Goal: Information Seeking & Learning: Learn about a topic

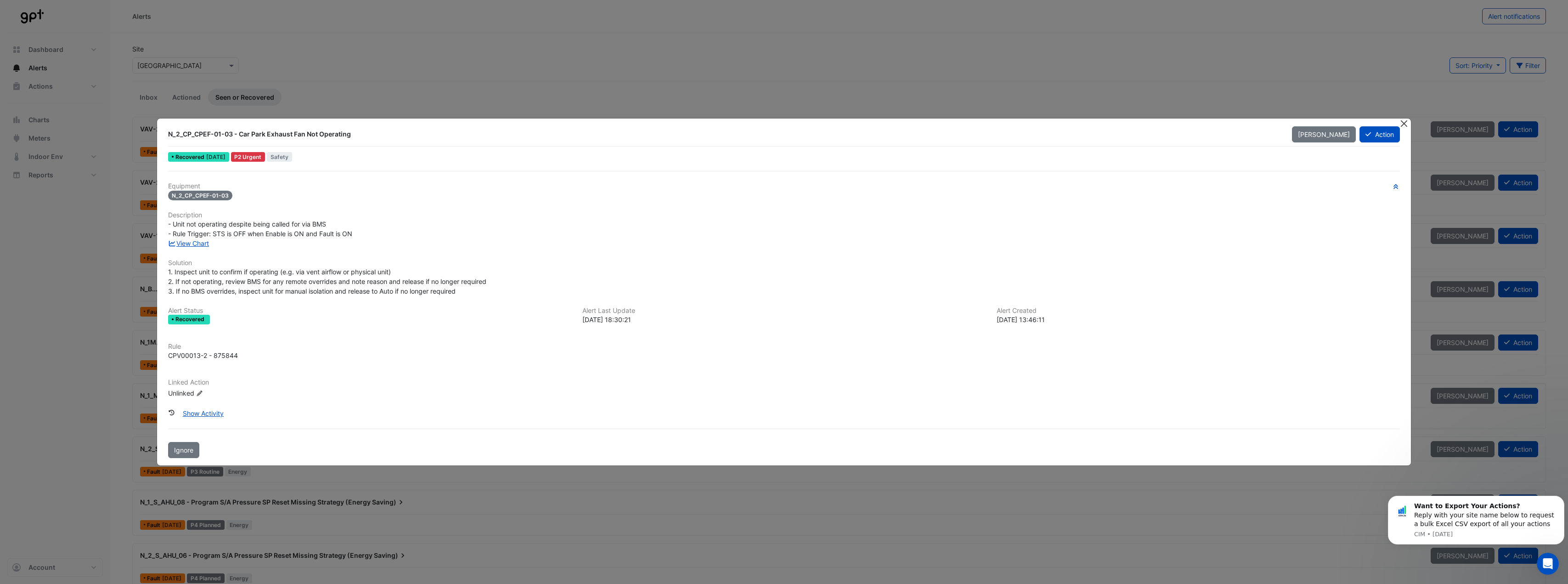
click at [1403, 125] on button "Close" at bounding box center [1404, 124] width 10 height 10
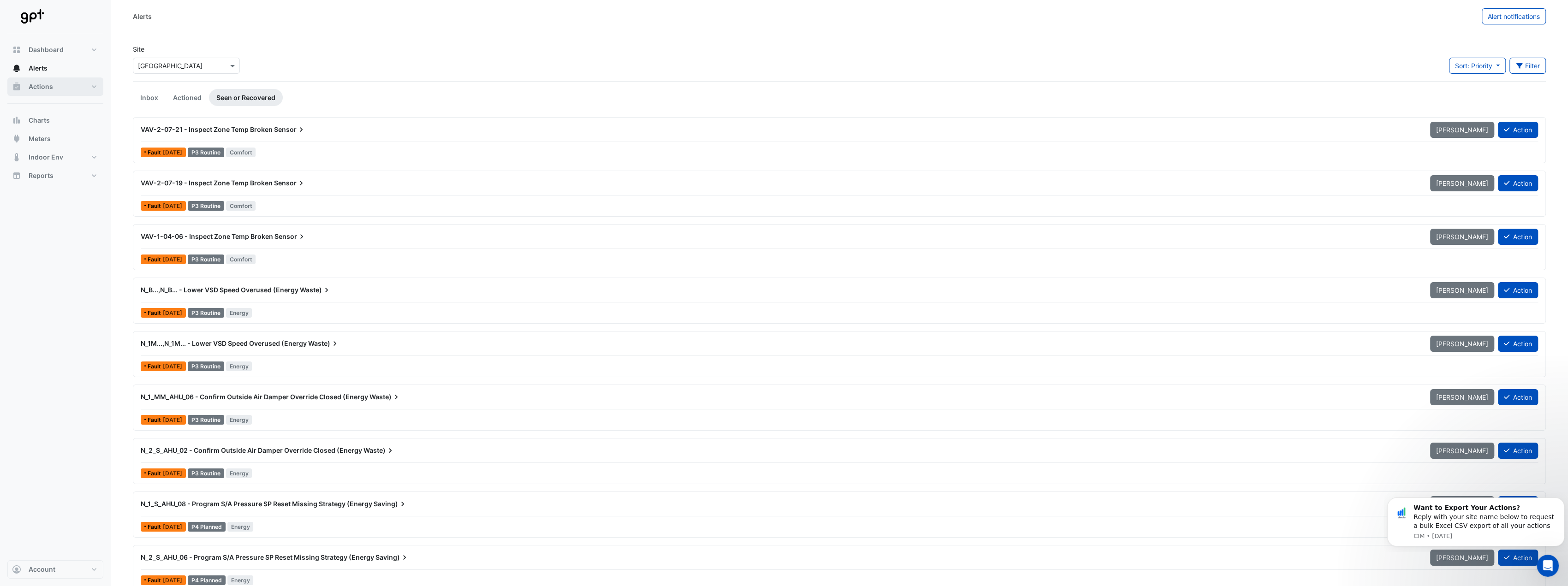
click at [89, 83] on button "Actions" at bounding box center [55, 86] width 96 height 18
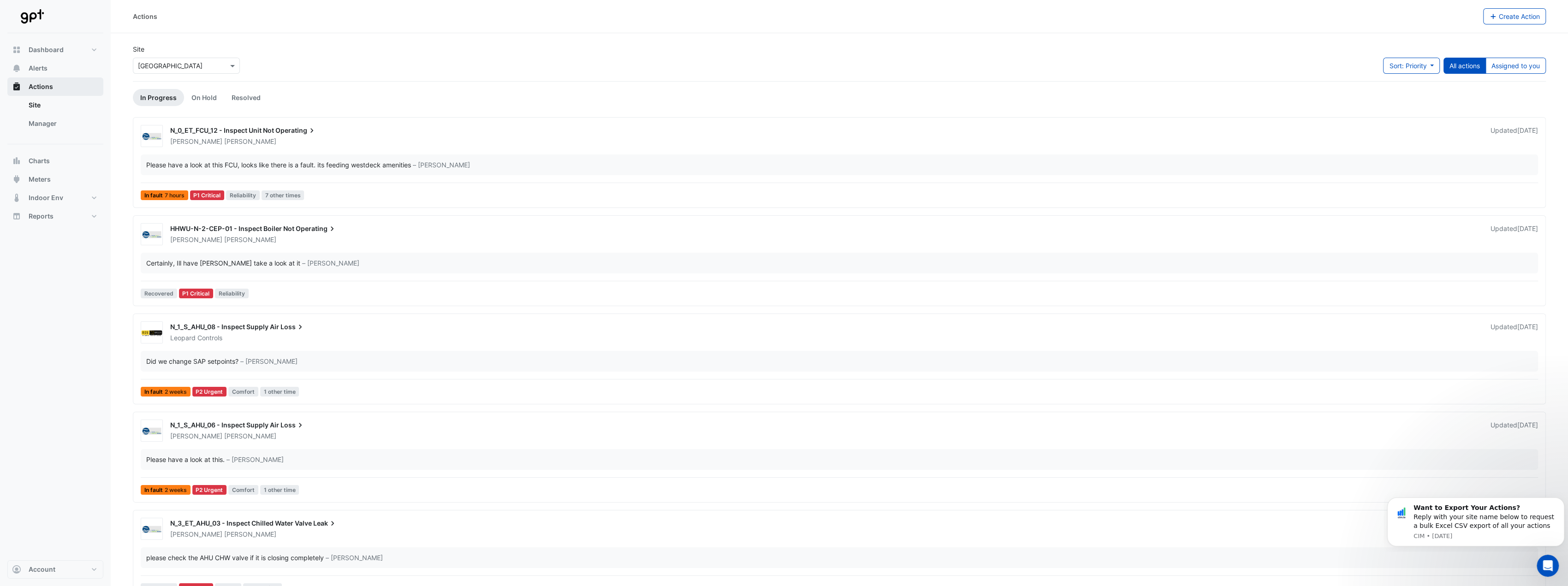
click at [70, 95] on button "Actions" at bounding box center [55, 86] width 96 height 18
click at [26, 106] on link "Site" at bounding box center [63, 105] width 82 height 18
click at [42, 123] on link "Manager" at bounding box center [63, 123] width 82 height 18
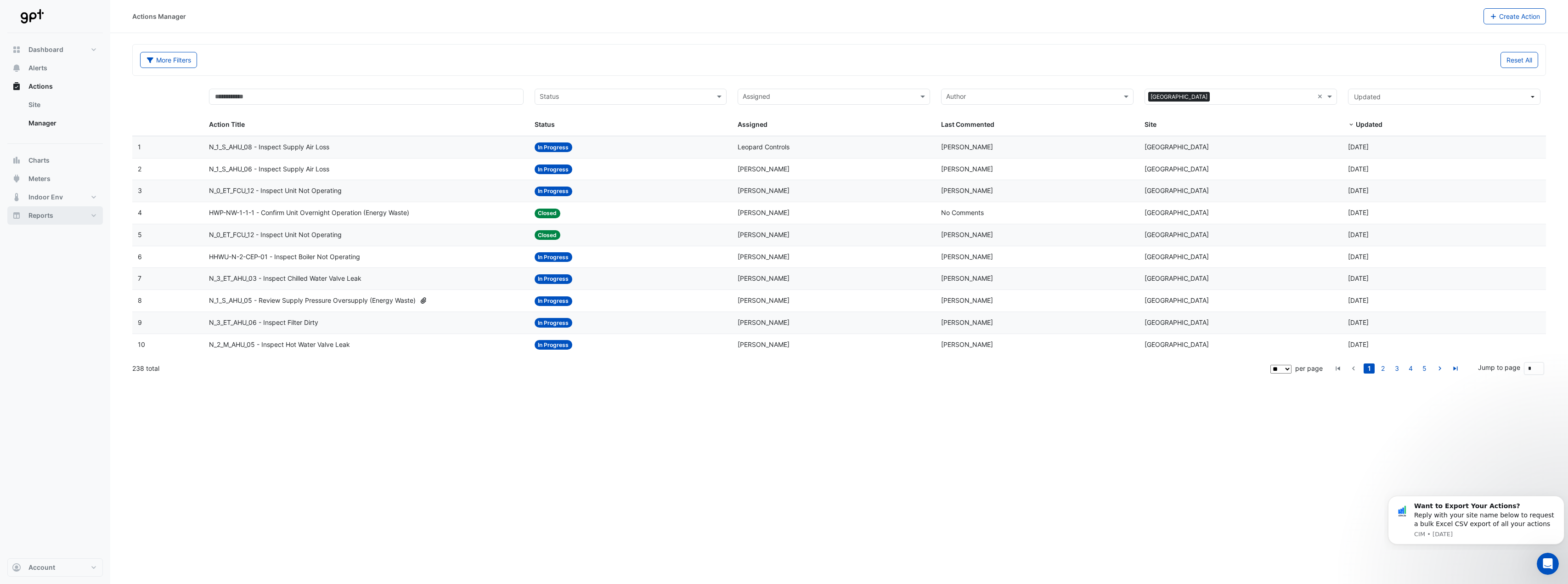
click at [90, 217] on button "Reports" at bounding box center [55, 216] width 96 height 18
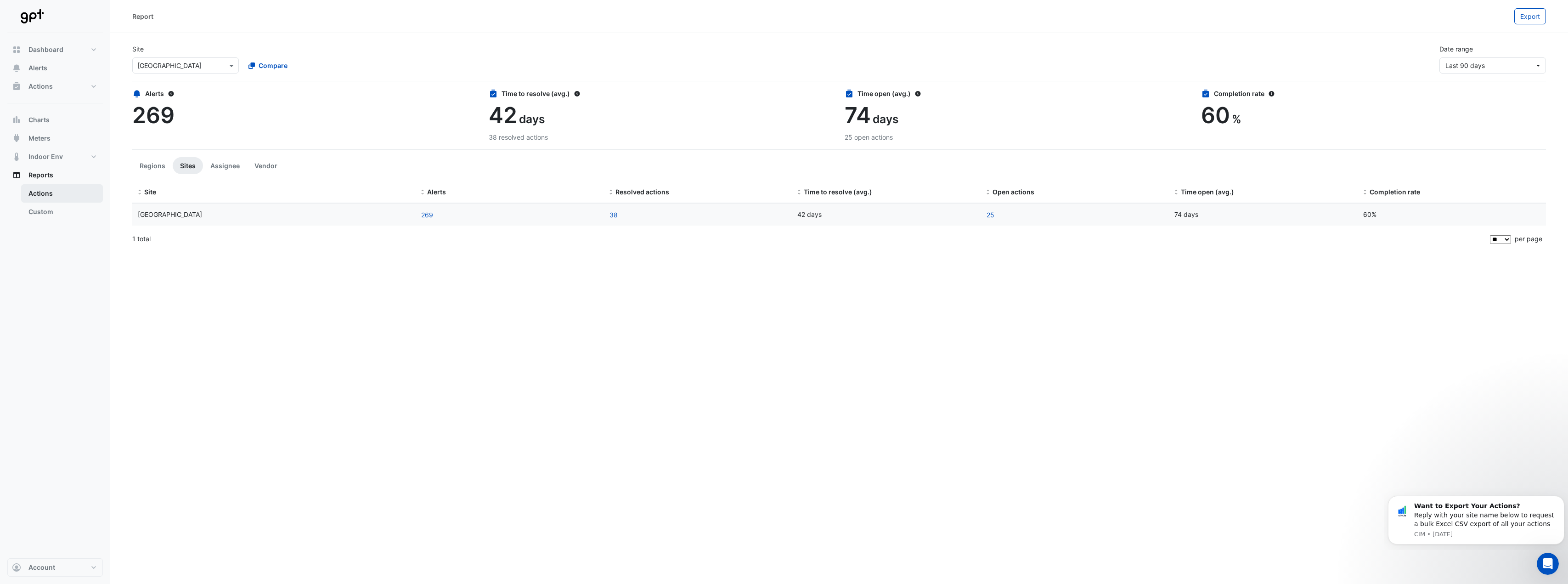
click at [58, 193] on link "Actions" at bounding box center [62, 194] width 82 height 18
click at [57, 210] on link "Custom" at bounding box center [62, 212] width 82 height 18
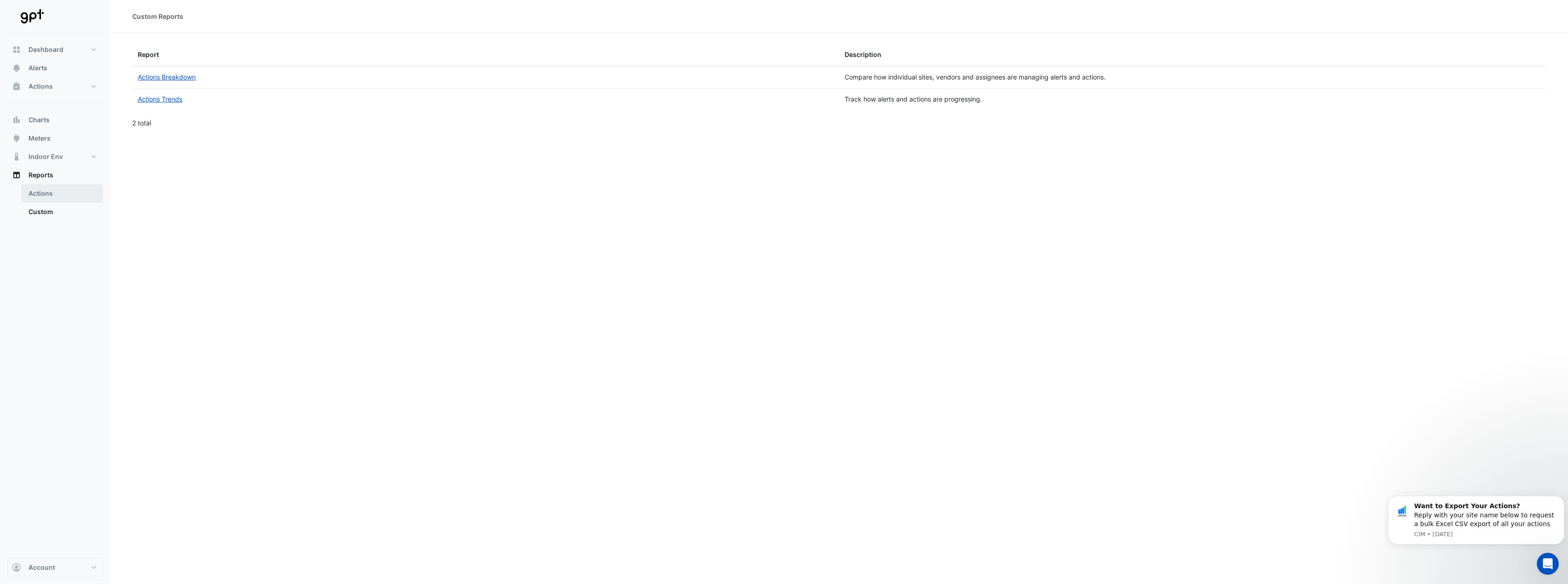
click at [52, 193] on link "Actions" at bounding box center [62, 194] width 82 height 18
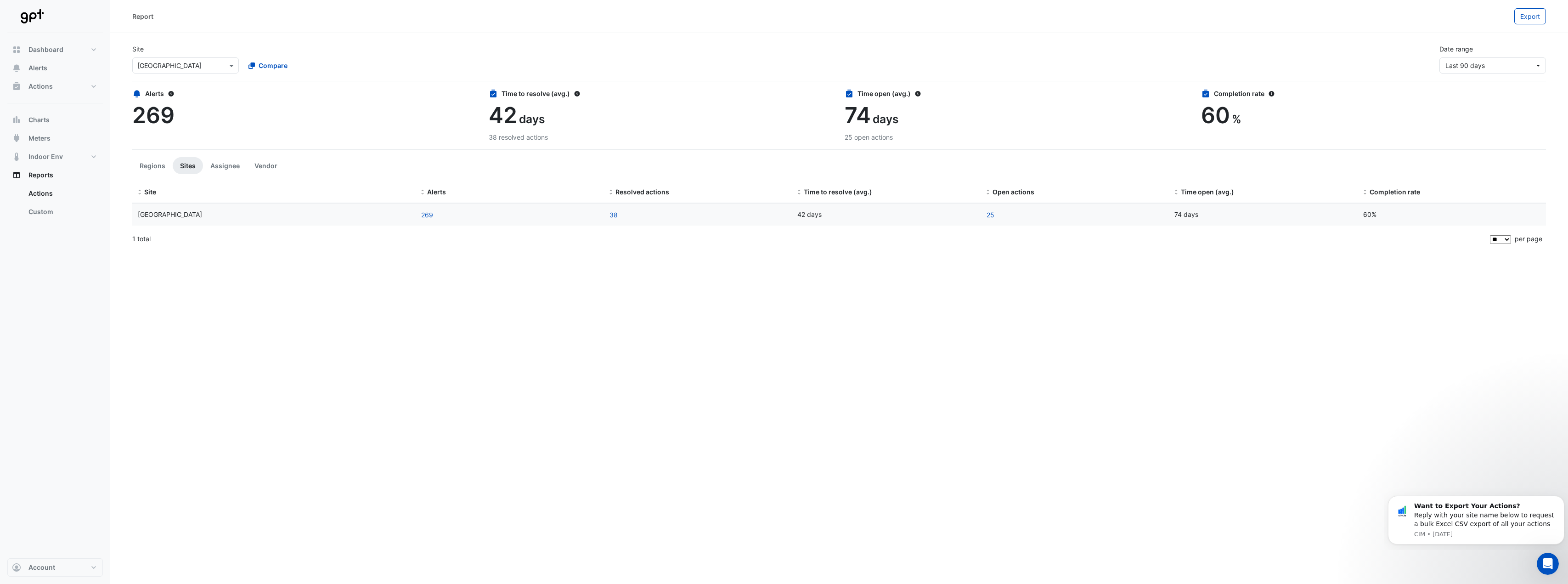
click at [301, 310] on div "Report Export Site Select a Site × Karrinyup Shopping Centre Compare Date range…" at bounding box center [839, 292] width 1457 height 584
click at [50, 66] on button "Alerts" at bounding box center [55, 68] width 96 height 18
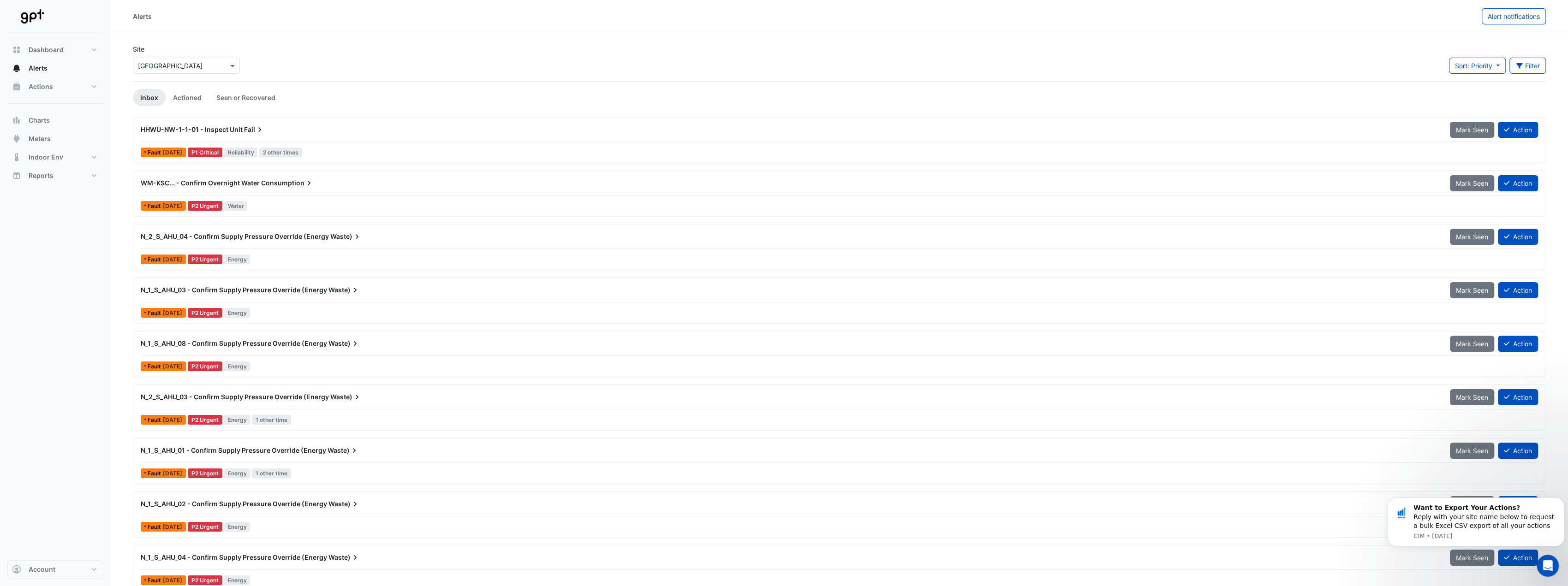
click at [60, 140] on button "Meters" at bounding box center [55, 138] width 96 height 18
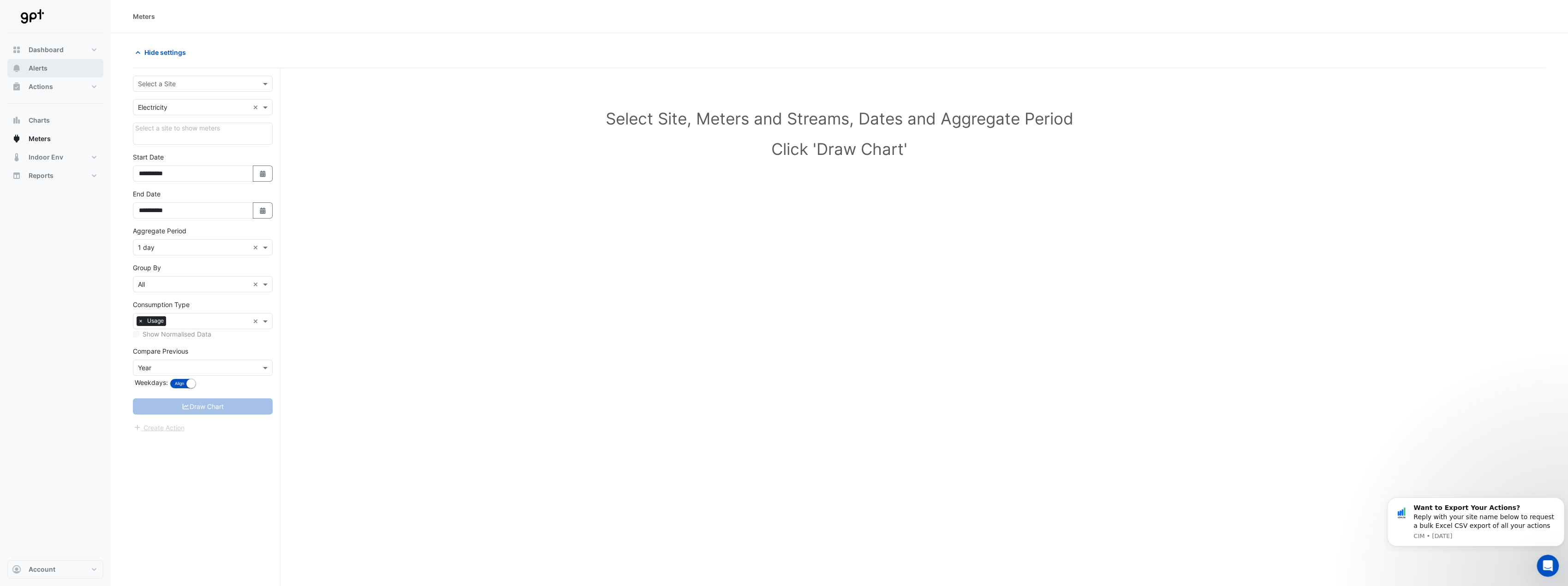
click at [53, 72] on button "Alerts" at bounding box center [55, 68] width 96 height 18
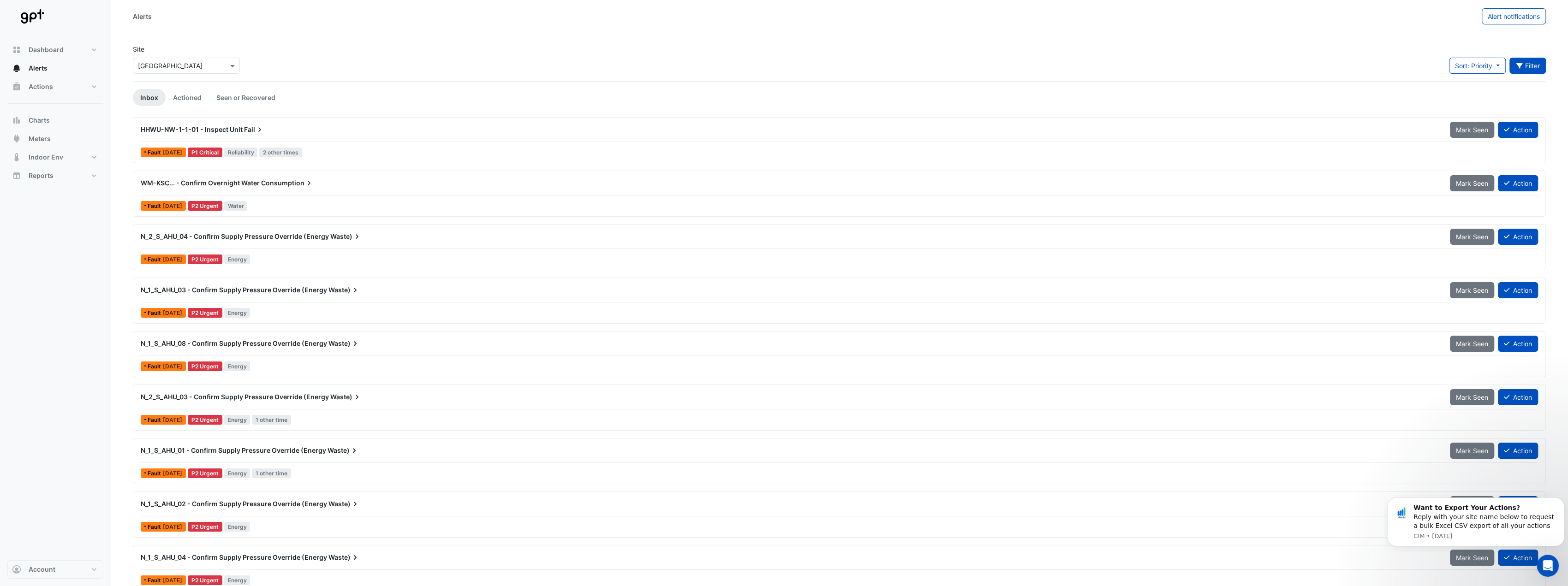
click at [1519, 70] on button "Filter" at bounding box center [1528, 66] width 37 height 16
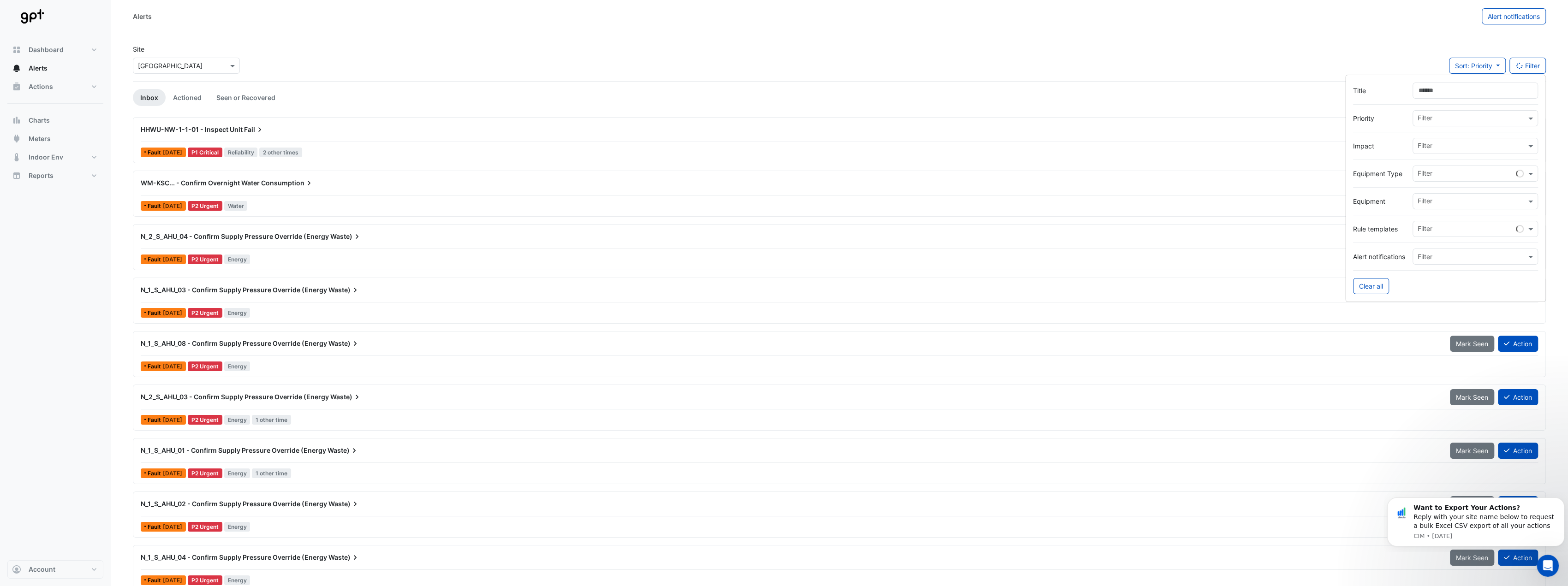
click at [1437, 174] on input "text" at bounding box center [1467, 174] width 98 height 10
click at [1401, 142] on label "Impact" at bounding box center [1379, 146] width 52 height 10
click at [1437, 176] on input "text" at bounding box center [1472, 174] width 109 height 10
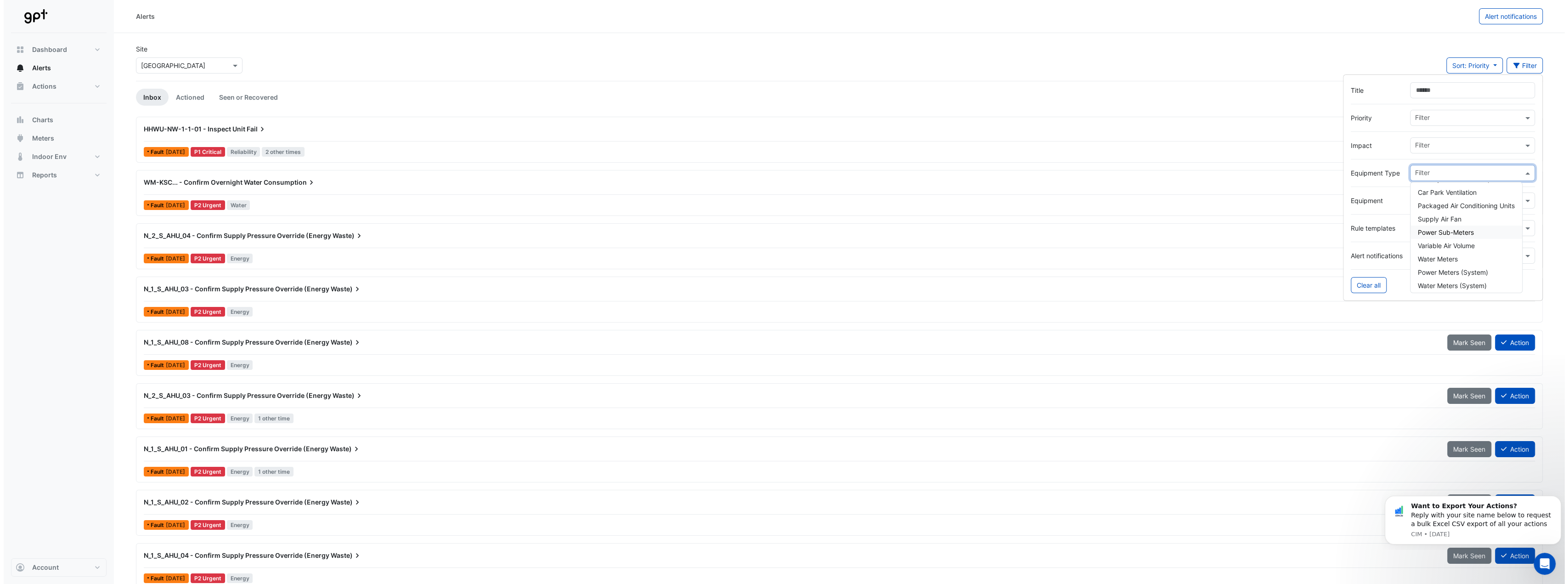
scroll to position [177, 0]
click at [1457, 254] on div "Water Meters" at bounding box center [1462, 256] width 111 height 13
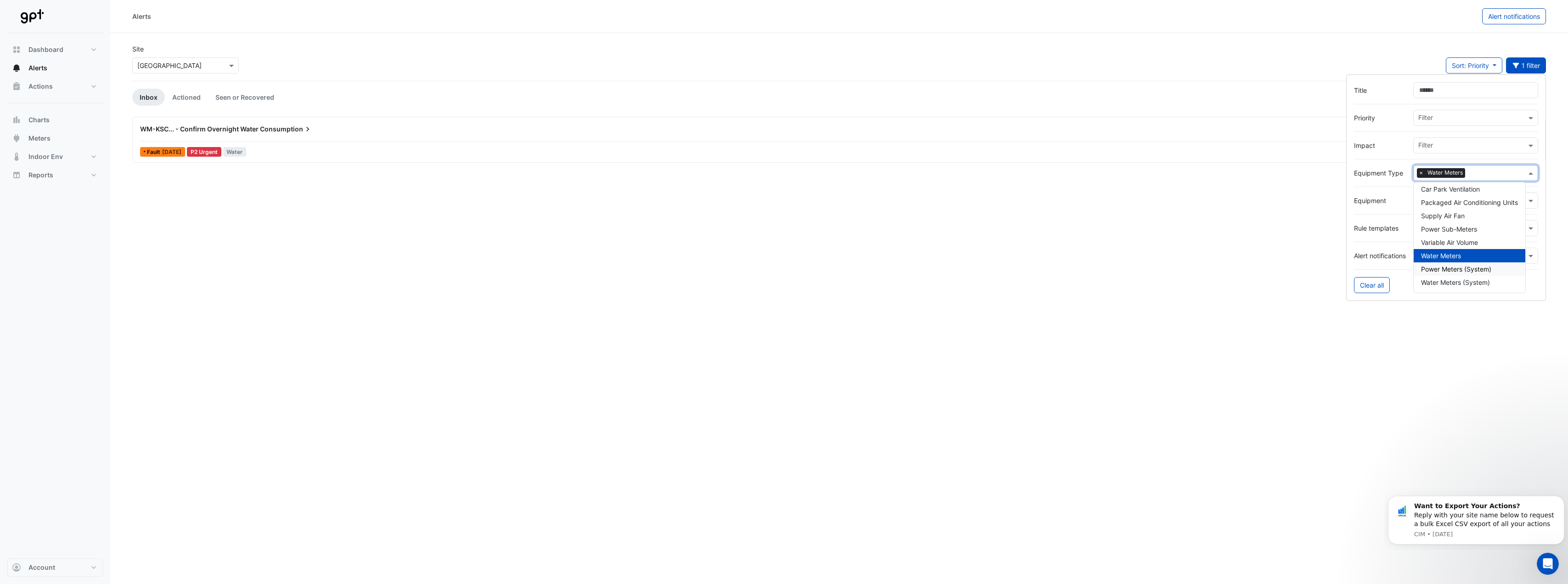
click at [1384, 265] on div at bounding box center [1446, 267] width 184 height 6
click at [382, 127] on div "WM-KSC... - Confirm Overnight Water Consumption" at bounding box center [789, 129] width 1299 height 9
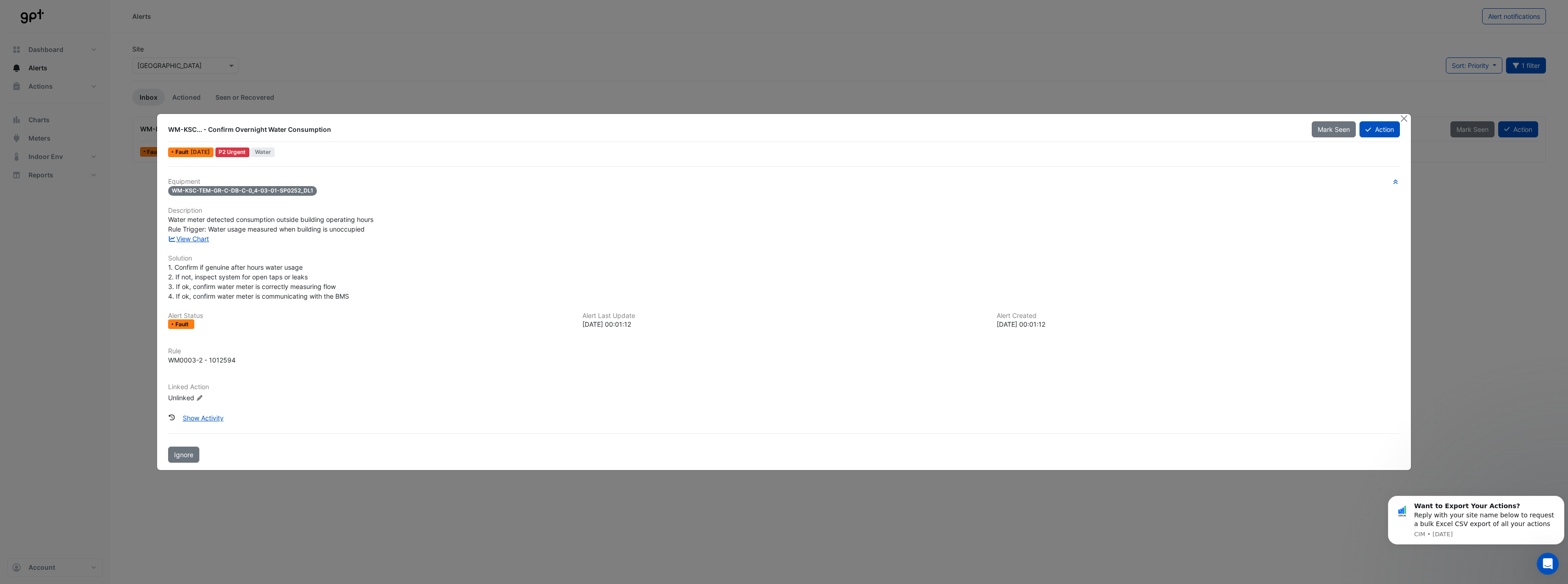
drag, startPoint x: 276, startPoint y: 189, endPoint x: 311, endPoint y: 189, distance: 35.0
click at [307, 189] on span "WM-KSC-TEM-GR-C-DB-C-0_4-03-01-SP0252_DL1" at bounding box center [243, 191] width 149 height 10
click at [345, 208] on h6 "Description" at bounding box center [784, 211] width 1231 height 8
click at [195, 241] on link "View Chart" at bounding box center [189, 239] width 41 height 8
click at [188, 235] on link "View Chart" at bounding box center [189, 239] width 41 height 8
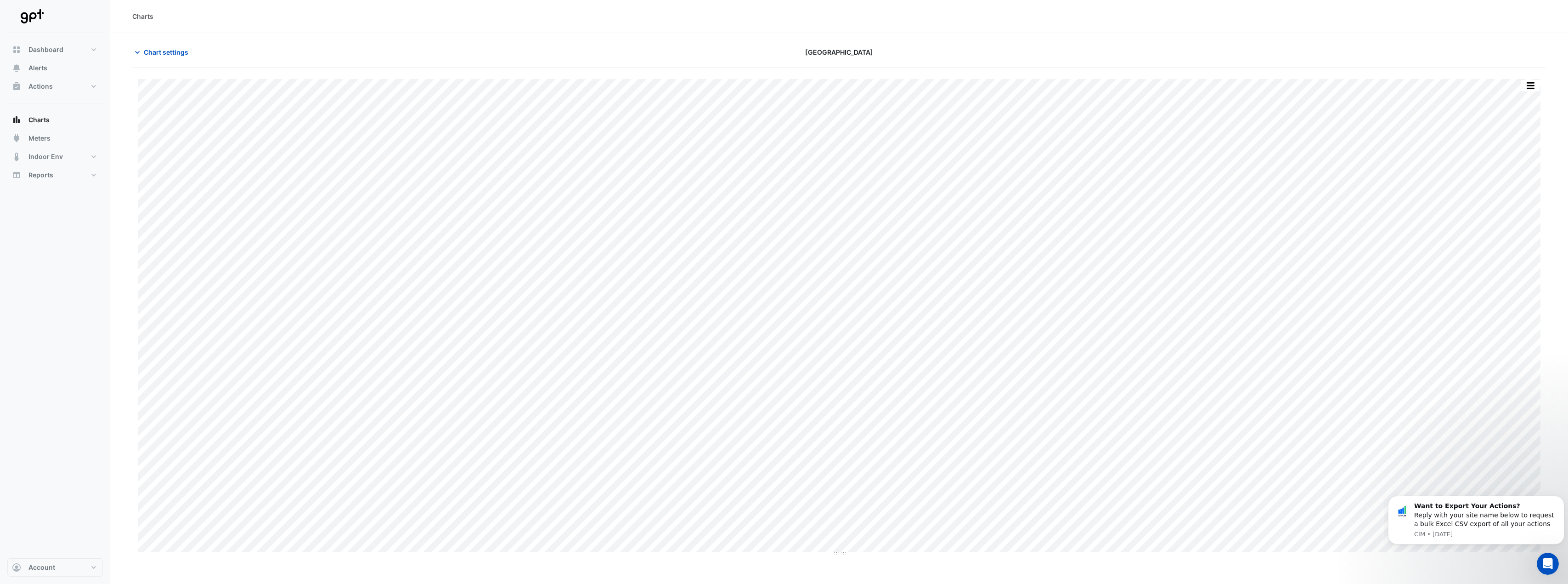
click at [457, 43] on section "Chart settings [GEOGRAPHIC_DATA] Print Save as JPEG Save as PNG Pivot Data Tabl…" at bounding box center [839, 294] width 1457 height 524
click at [528, 51] on div "Chart settings" at bounding box center [364, 52] width 475 height 16
click at [283, 54] on div "Chart settings" at bounding box center [364, 52] width 475 height 16
click at [90, 57] on button "Dashboard" at bounding box center [55, 49] width 96 height 18
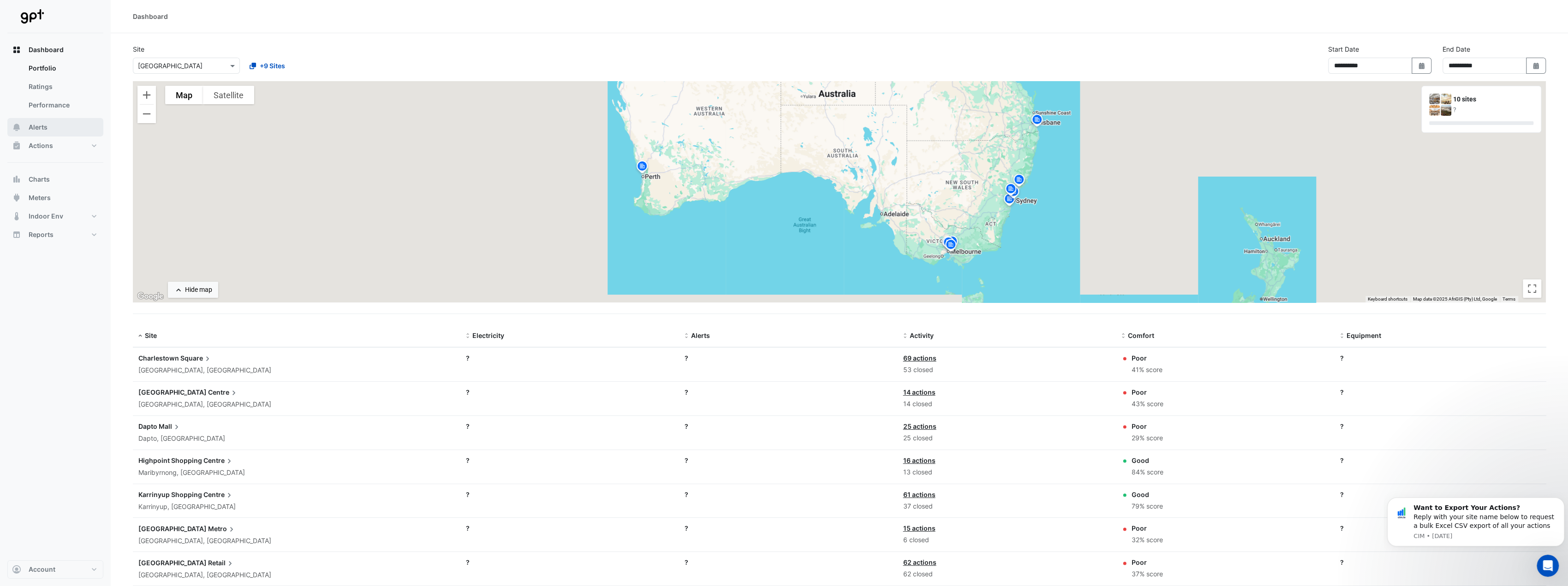
click at [69, 133] on button "Alerts" at bounding box center [55, 127] width 96 height 18
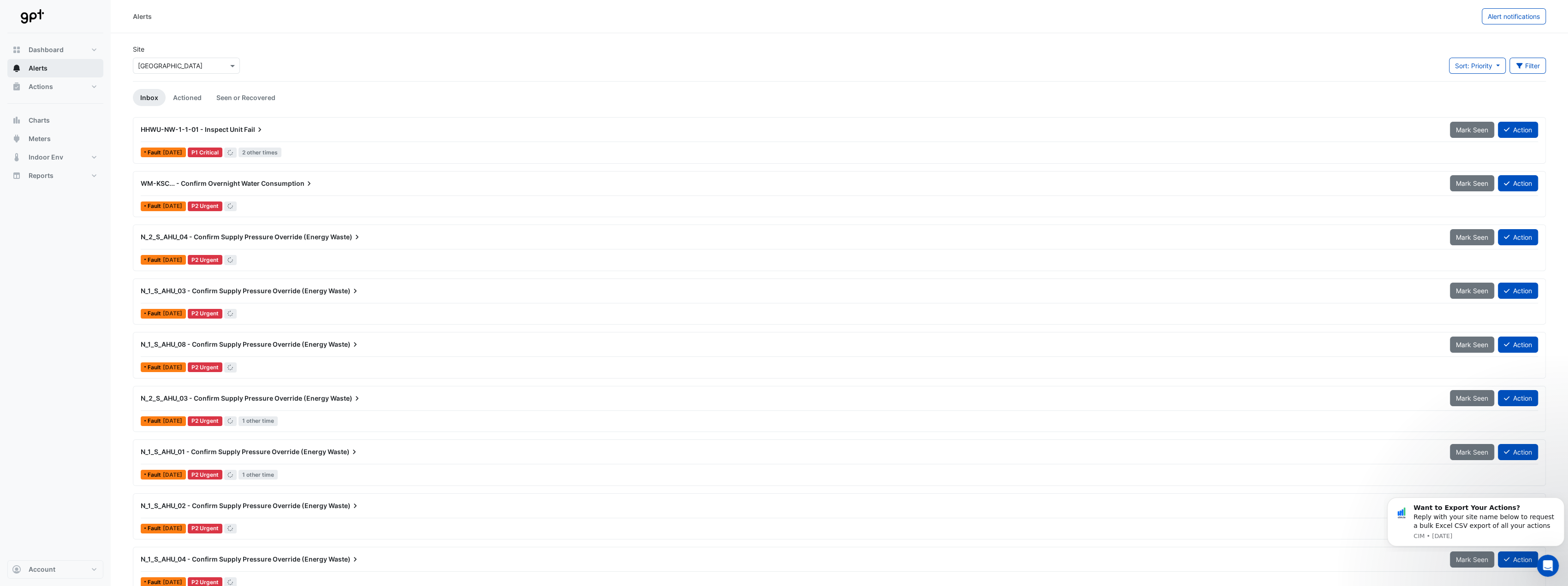
click at [48, 71] on button "Alerts" at bounding box center [55, 68] width 96 height 18
click at [190, 25] on div "Alerts Alert notifications" at bounding box center [839, 16] width 1458 height 33
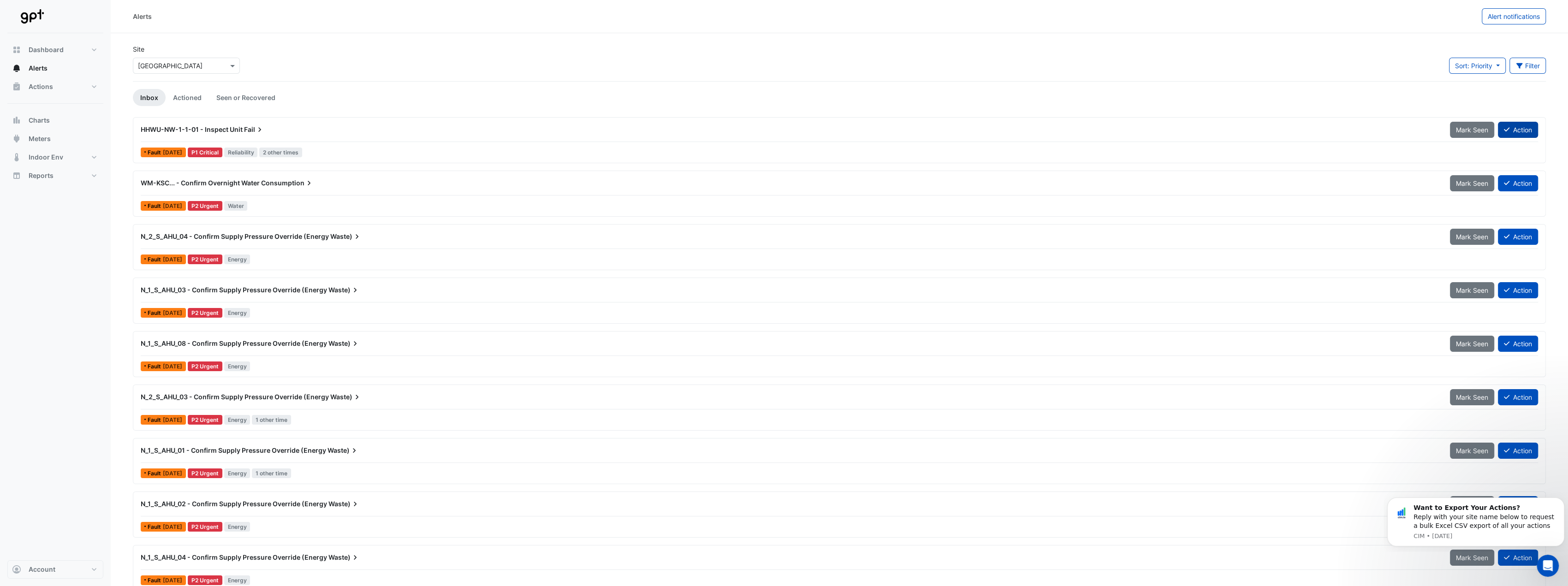
click at [1527, 124] on button "Action" at bounding box center [1518, 130] width 40 height 16
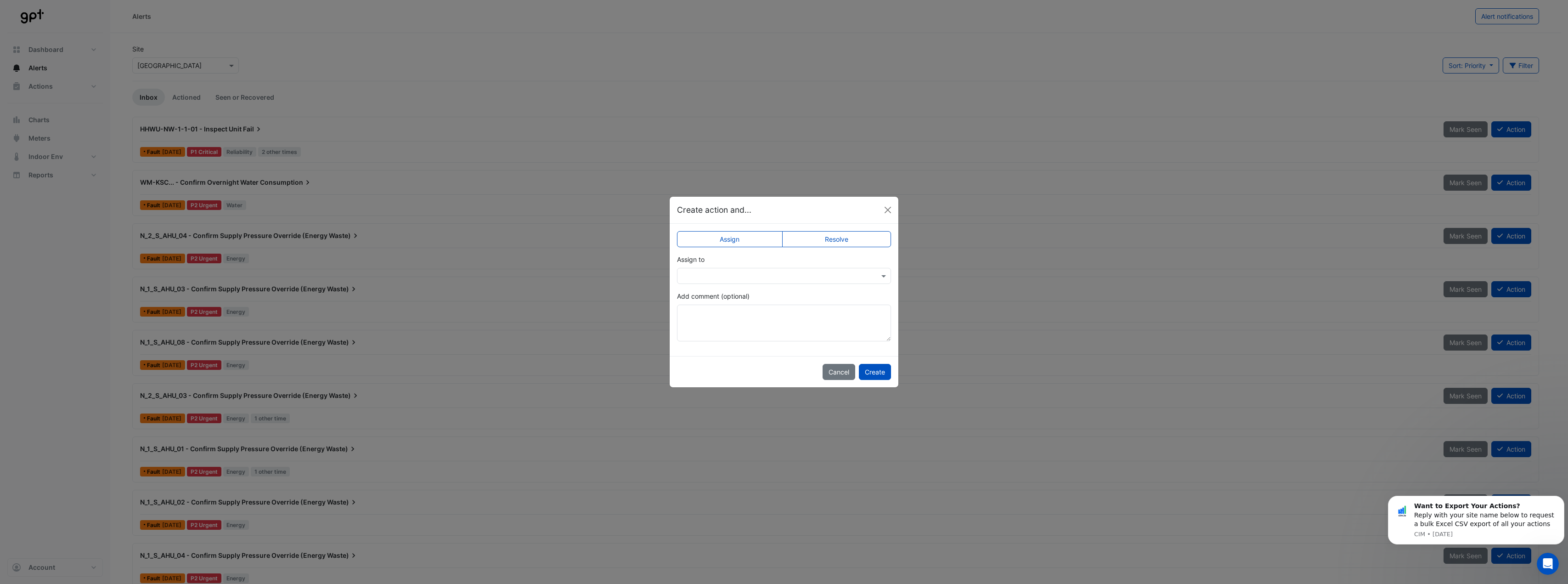
click at [807, 235] on label "Resolve" at bounding box center [836, 240] width 109 height 16
click at [847, 325] on textarea "Add comment (optional)" at bounding box center [784, 322] width 214 height 37
type textarea "*****"
click at [877, 369] on button "Create" at bounding box center [875, 372] width 32 height 16
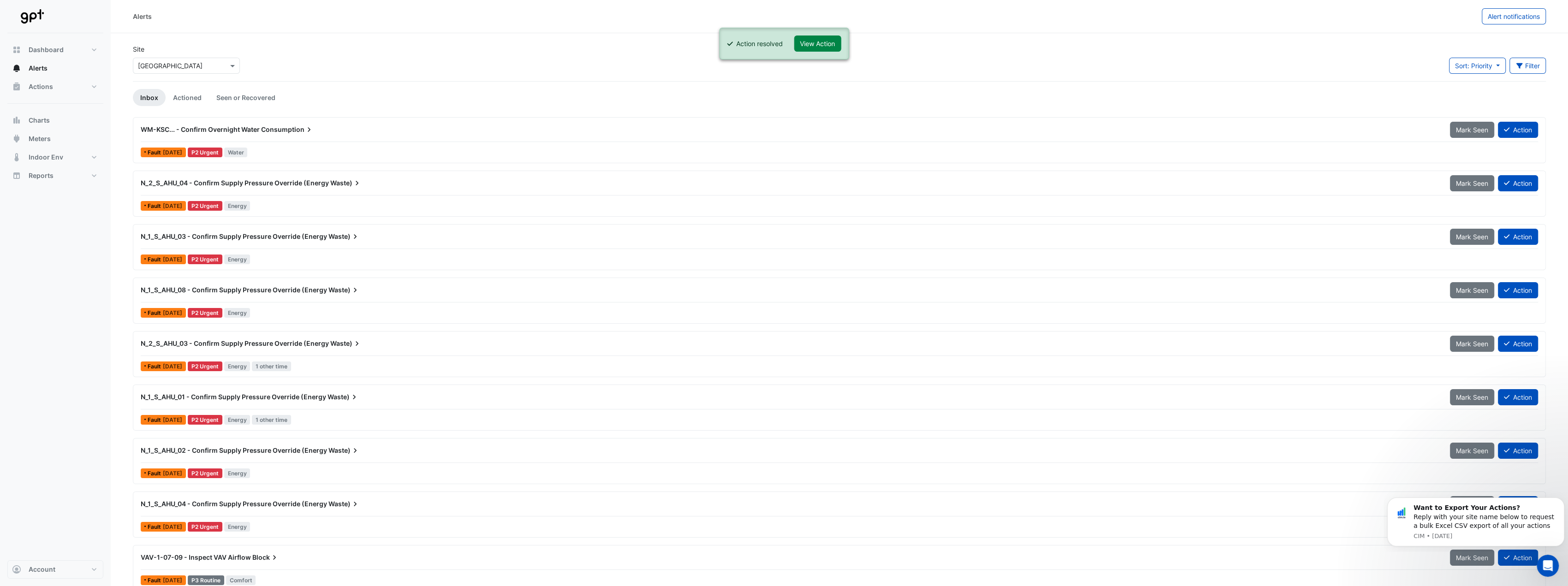
click at [346, 166] on div "WM-KSC... - Confirm Overnight Water Consumption Mark Seen Action Fault [DATE] P…" at bounding box center [839, 491] width 1413 height 749
click at [362, 168] on div "WM-KSC... - Confirm Overnight Water Consumption Mark Seen Action Fault [DATE] P…" at bounding box center [839, 491] width 1413 height 749
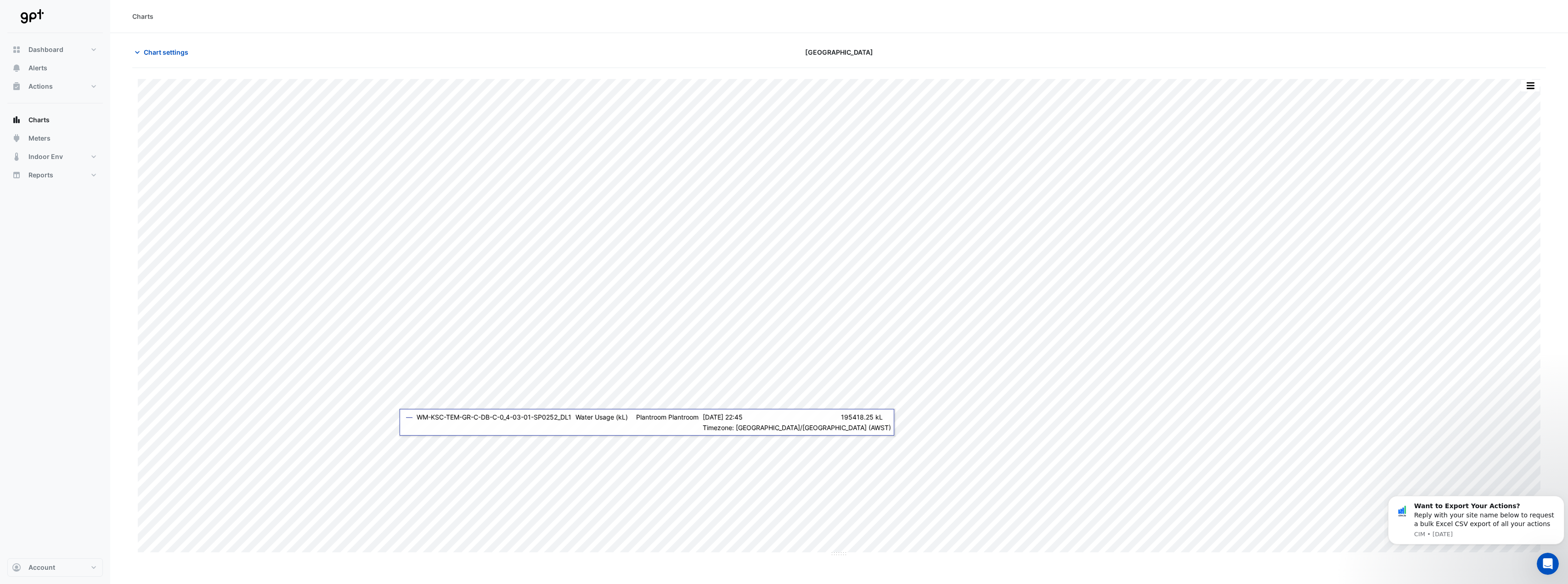
type input "**********"
click at [159, 54] on span "Chart settings" at bounding box center [166, 52] width 44 height 10
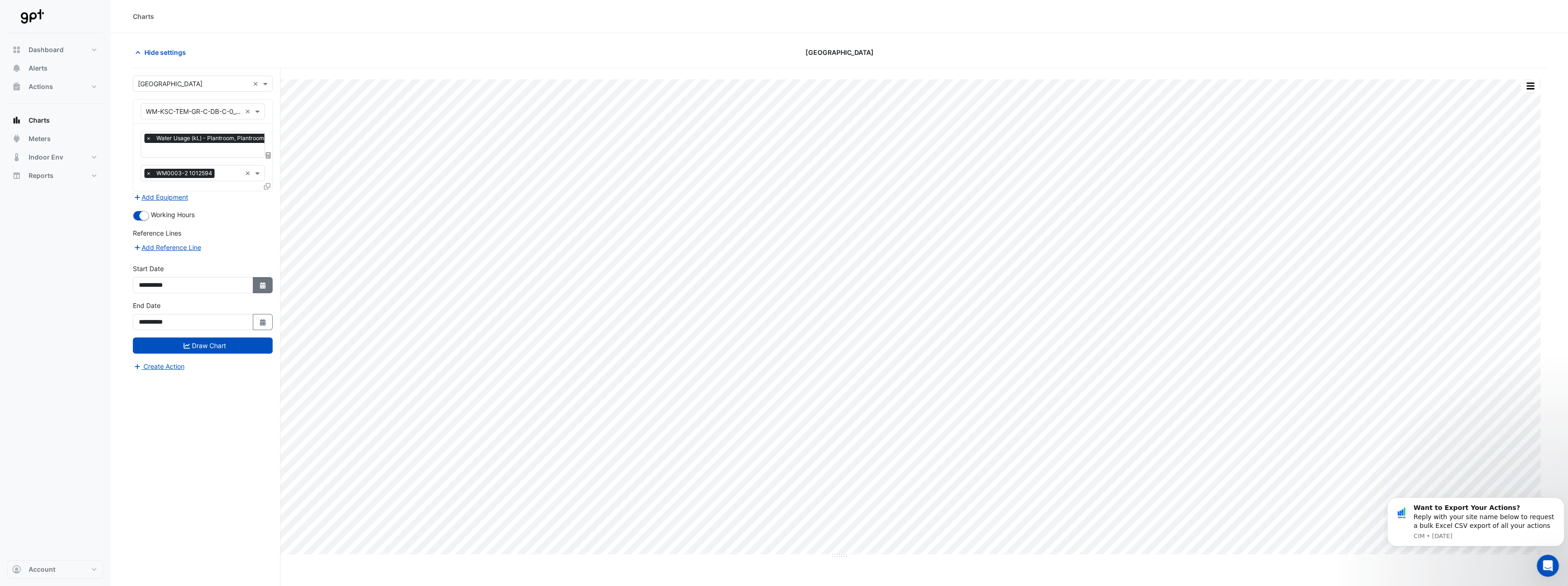
click at [268, 284] on button "Select Date" at bounding box center [263, 286] width 21 height 16
select select "*"
select select "****"
click at [148, 157] on span "Previous month" at bounding box center [149, 159] width 7 height 7
select select "*"
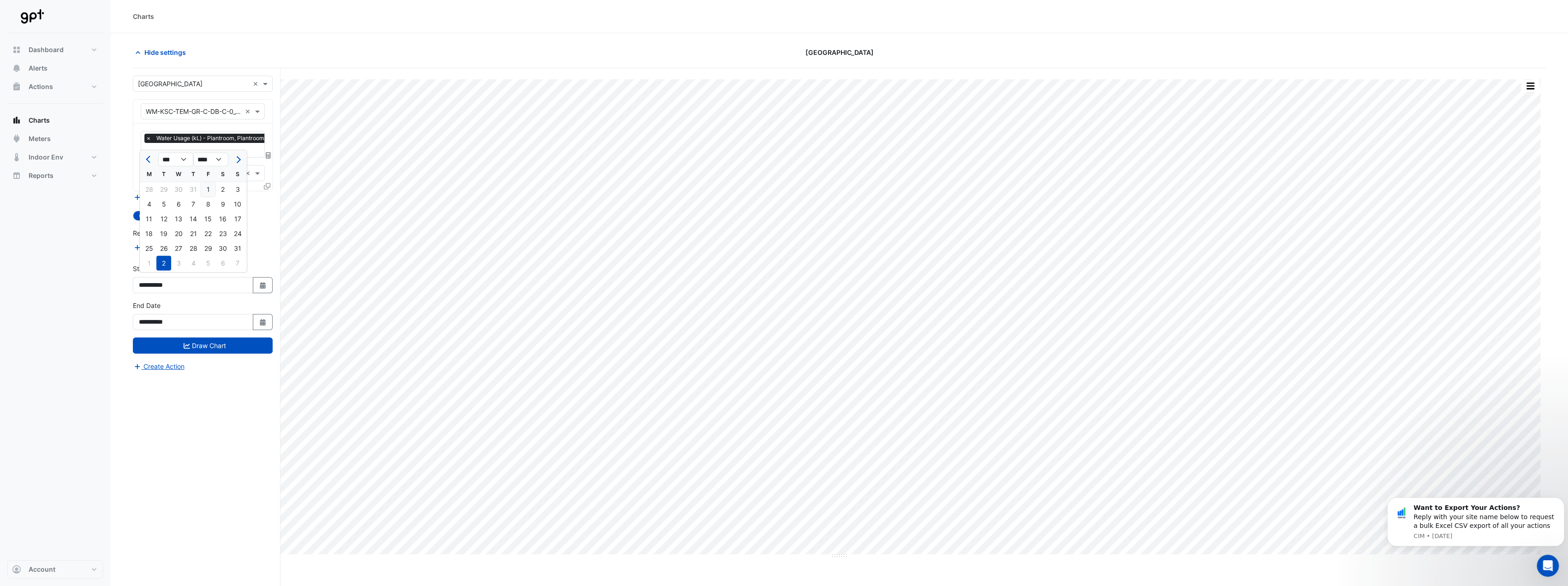
click at [206, 188] on div "1" at bounding box center [208, 189] width 15 height 15
type input "**********"
click at [208, 343] on button "Draw Chart" at bounding box center [203, 346] width 140 height 16
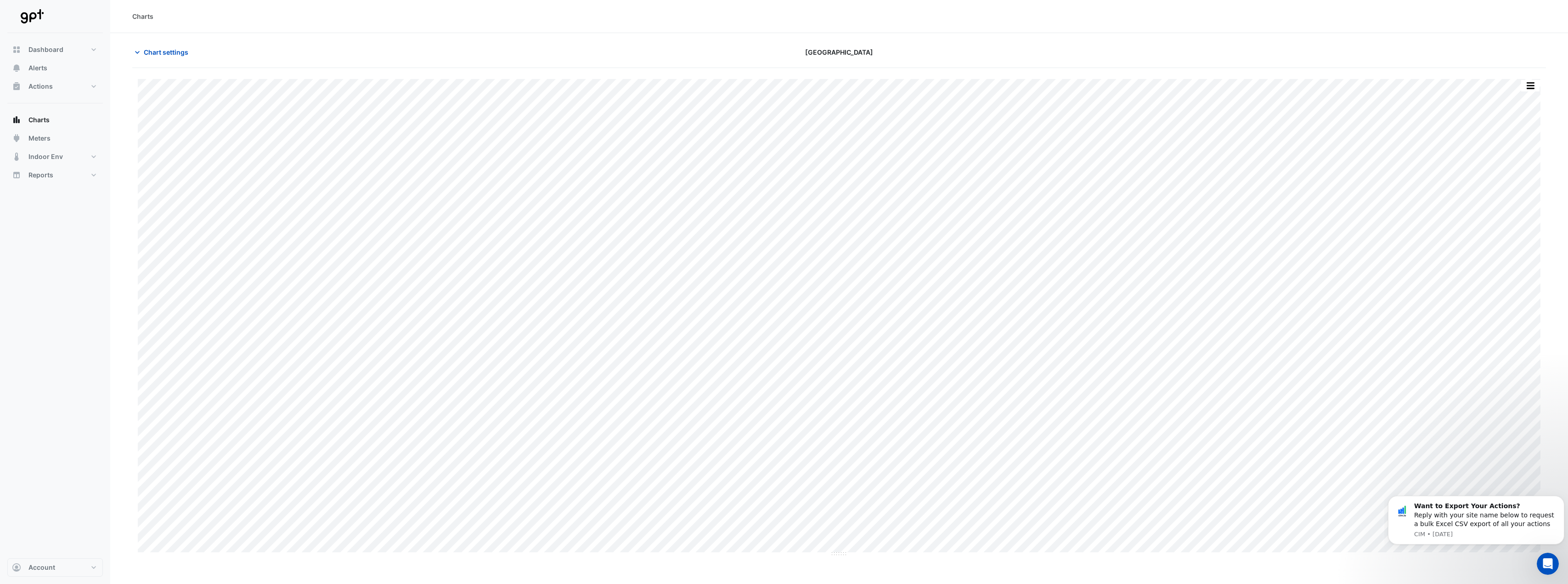
click at [390, 69] on div "Print Save as JPEG Save as PNG Pivot Data Table Export CSV - Flat Export CSV - …" at bounding box center [839, 313] width 1413 height 489
